Goal: Navigation & Orientation: Understand site structure

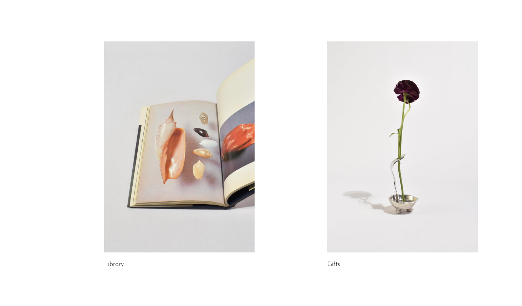
scroll to position [388, 0]
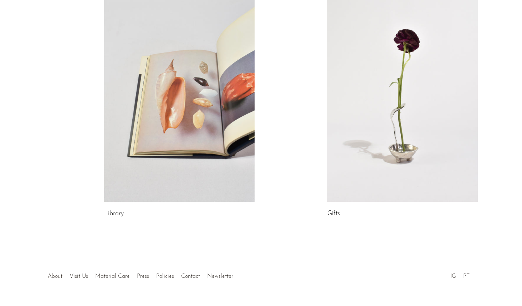
click at [60, 273] on link "About" at bounding box center [55, 276] width 15 height 6
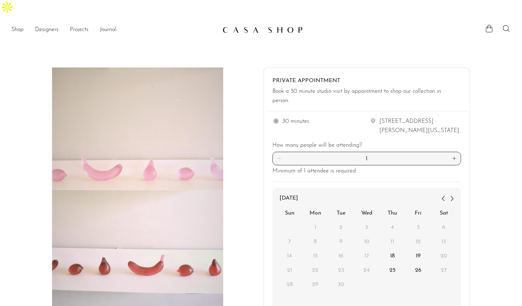
click at [75, 25] on link "Projects" at bounding box center [79, 29] width 19 height 9
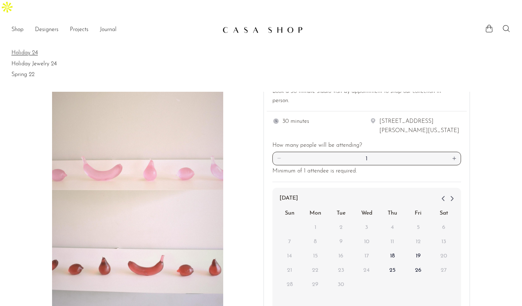
click at [24, 49] on link "Holiday 24" at bounding box center [260, 53] width 499 height 8
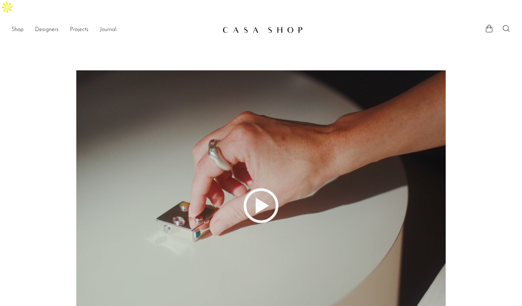
click at [108, 25] on link "Journal" at bounding box center [108, 29] width 17 height 9
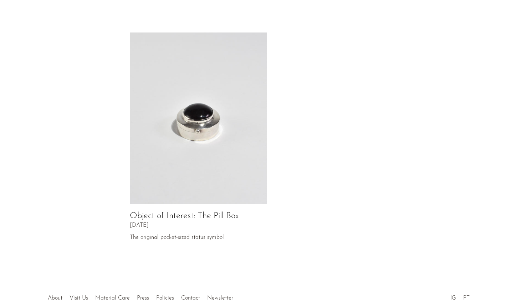
scroll to position [354, 0]
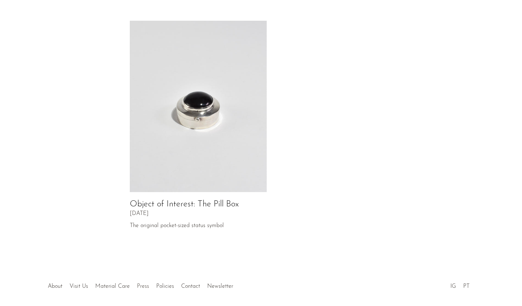
click at [146, 283] on link "Press" at bounding box center [143, 286] width 12 height 6
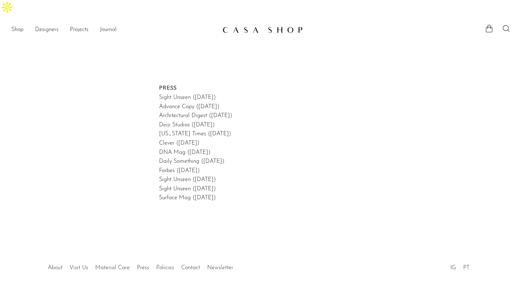
click at [179, 95] on link "Sight Unseen ([DATE])" at bounding box center [187, 98] width 57 height 6
click at [167, 265] on link "Policies" at bounding box center [165, 268] width 18 height 6
